Goal: Information Seeking & Learning: Check status

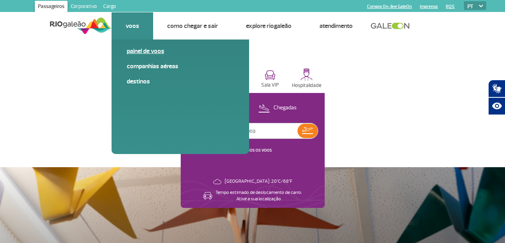
click at [140, 54] on link "Painel de voos" at bounding box center [180, 51] width 107 height 9
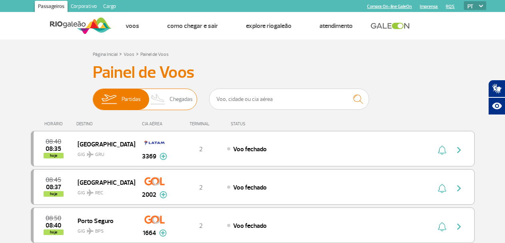
click at [179, 101] on span "Chegadas" at bounding box center [180, 99] width 23 height 21
click at [93, 96] on input "Partidas Chegadas" at bounding box center [93, 96] width 0 height 0
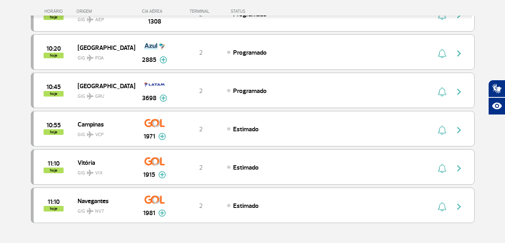
scroll to position [720, 0]
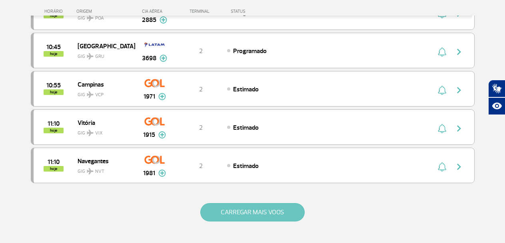
click at [224, 210] on button "CARREGAR MAIS VOOS" at bounding box center [252, 212] width 104 height 18
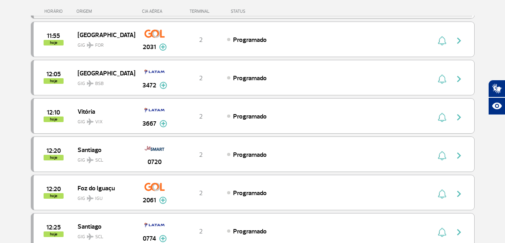
scroll to position [1039, 0]
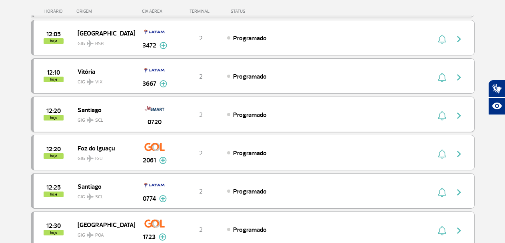
click at [99, 111] on span "Santiago" at bounding box center [103, 110] width 51 height 10
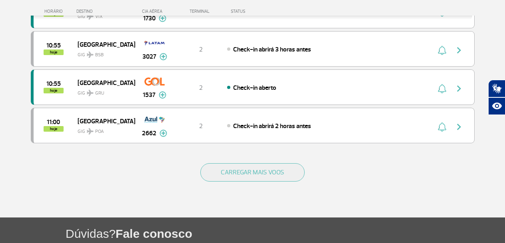
scroll to position [799, 0]
